Goal: Feedback & Contribution: Submit feedback/report problem

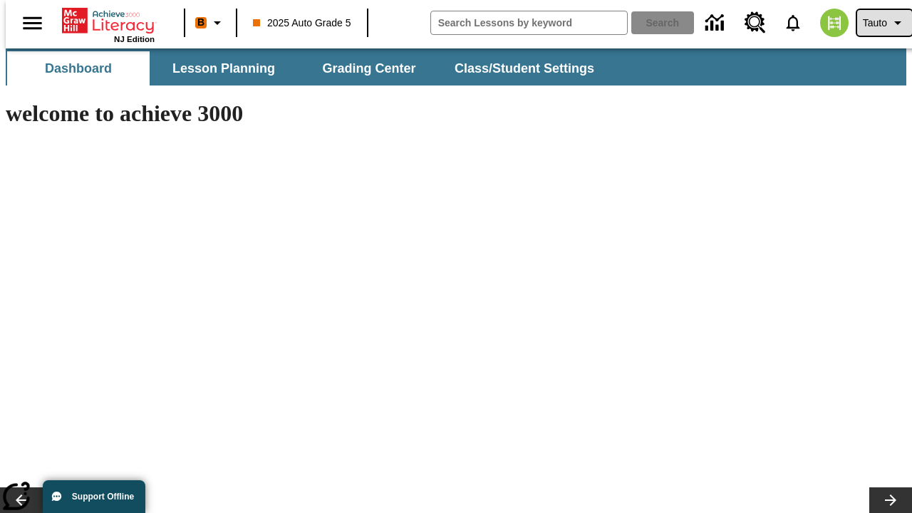
click at [877, 23] on span "Tauto" at bounding box center [875, 23] width 24 height 15
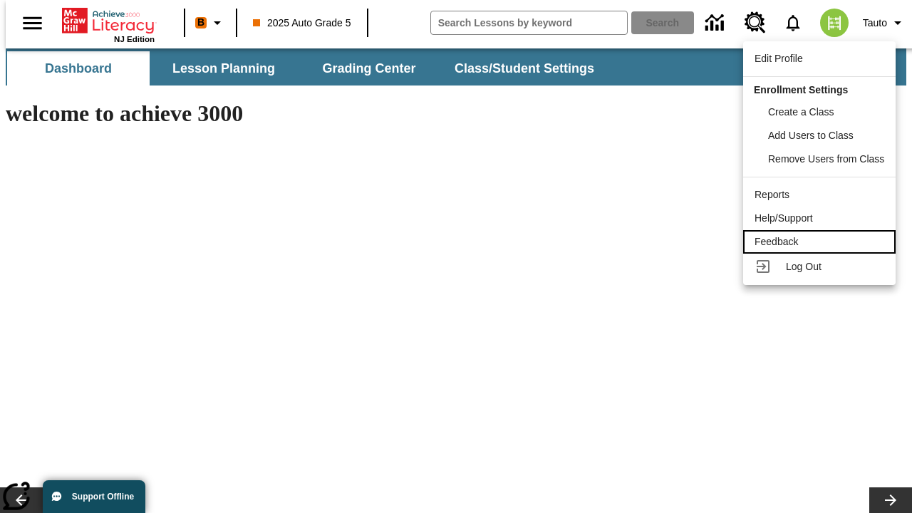
click at [821, 242] on div "Feedback" at bounding box center [820, 241] width 130 height 15
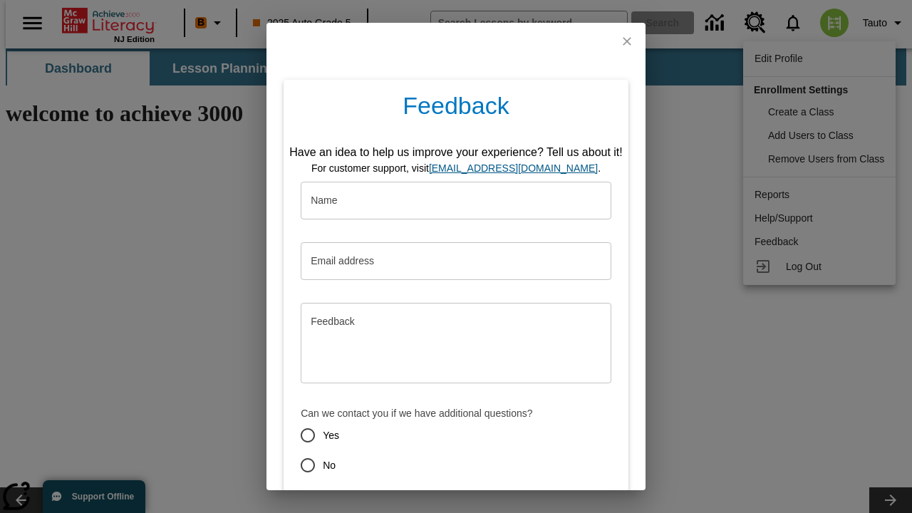
click at [381, 503] on button "Submit" at bounding box center [390, 516] width 56 height 26
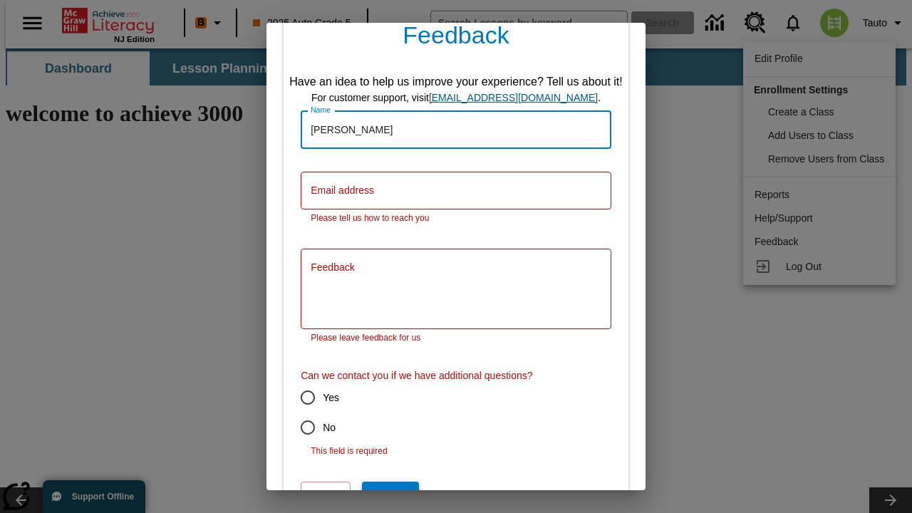
type input "[PERSON_NAME]"
type input "Deion_McGlynn-[EMAIL_ADDRESS][DOMAIN_NAME]"
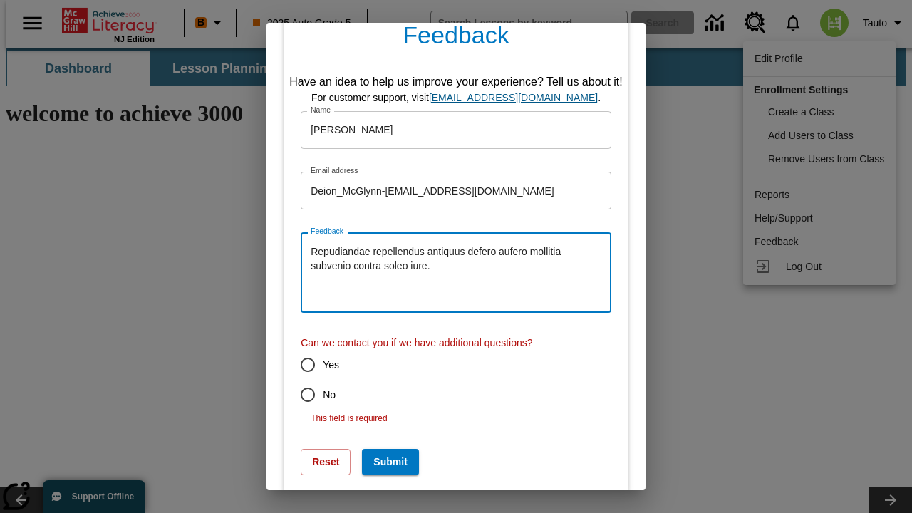
type textarea "Repudiandae repellendus antiquus defero aufero mollitia subvenio contra soleo i…"
click at [298, 395] on input "No" at bounding box center [308, 395] width 30 height 30
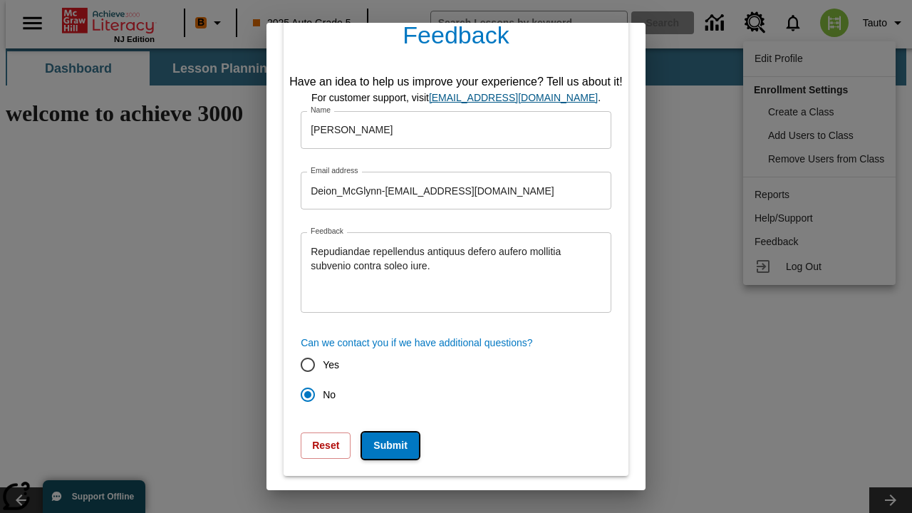
click at [381, 445] on button "Submit" at bounding box center [390, 445] width 56 height 26
radio input "false"
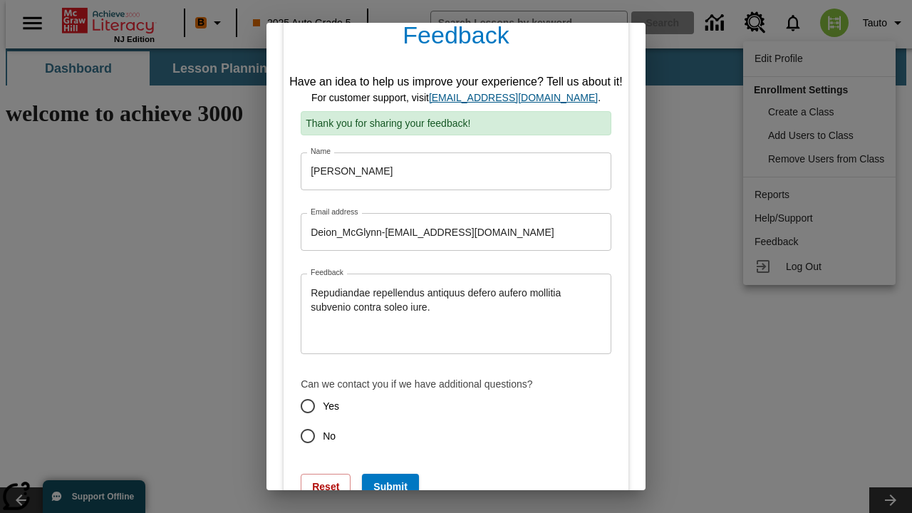
click at [518, 98] on link "[EMAIL_ADDRESS][DOMAIN_NAME]" at bounding box center [513, 97] width 169 height 11
